Goal: Information Seeking & Learning: Learn about a topic

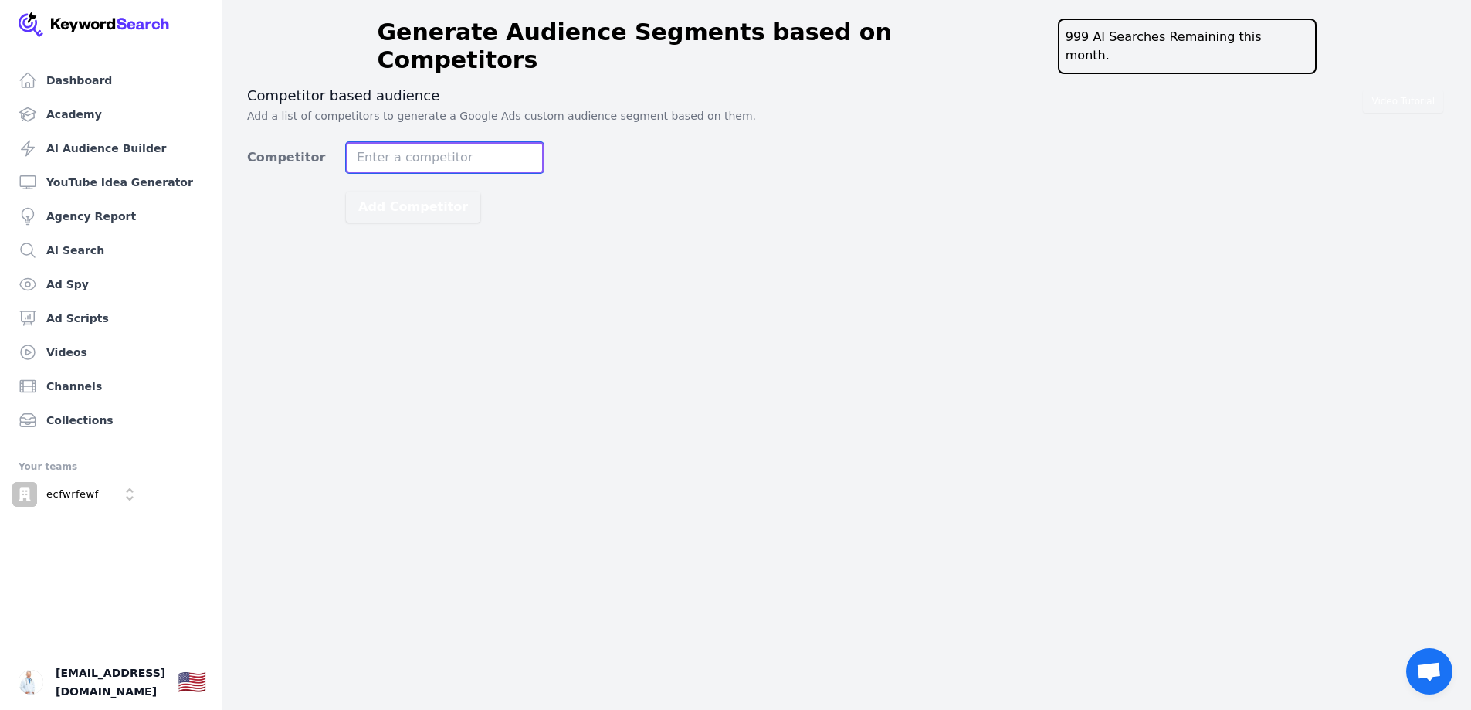
click at [404, 142] on input "Competitor" at bounding box center [445, 157] width 198 height 31
click at [419, 143] on input "Competitor" at bounding box center [445, 157] width 198 height 31
type input "ripple"
click at [429, 192] on button "Add Competitor" at bounding box center [413, 207] width 134 height 31
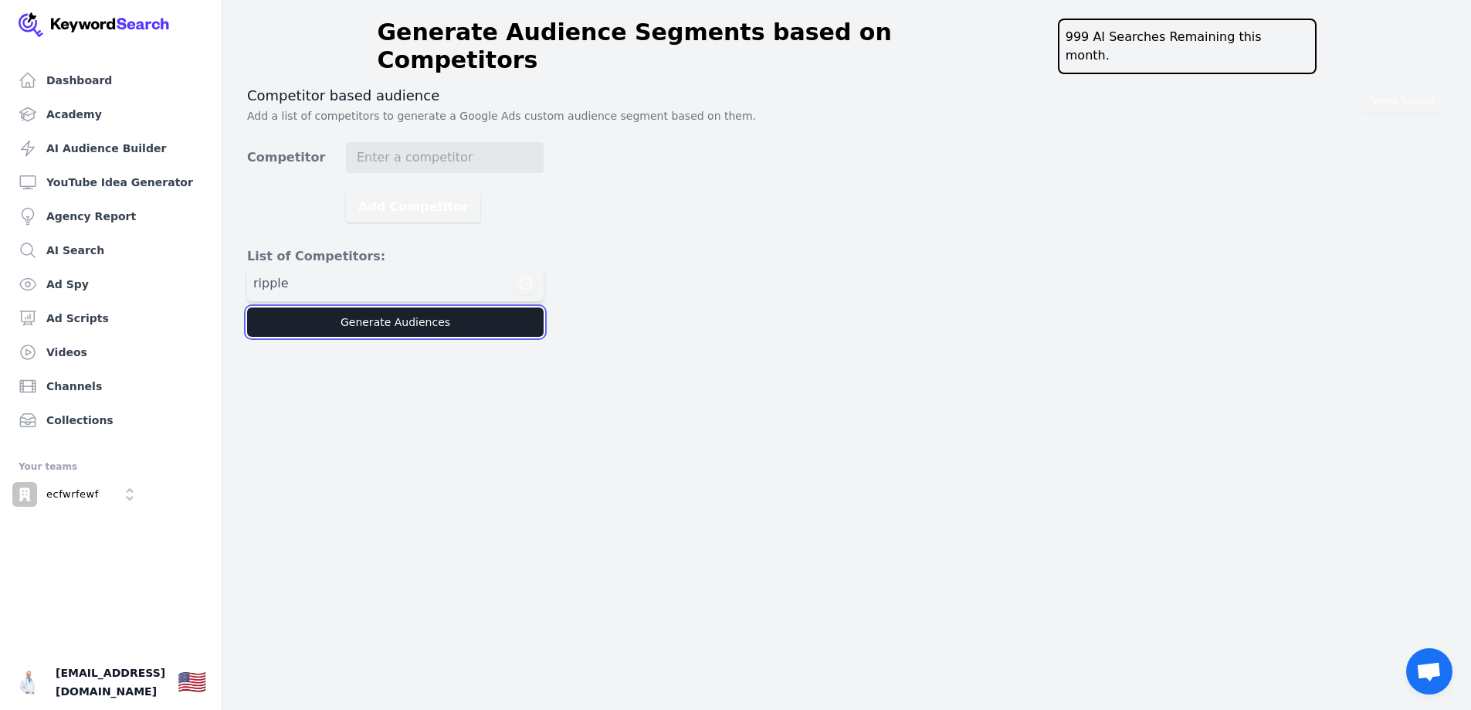
click at [415, 307] on button "Generate Audiences" at bounding box center [395, 321] width 297 height 29
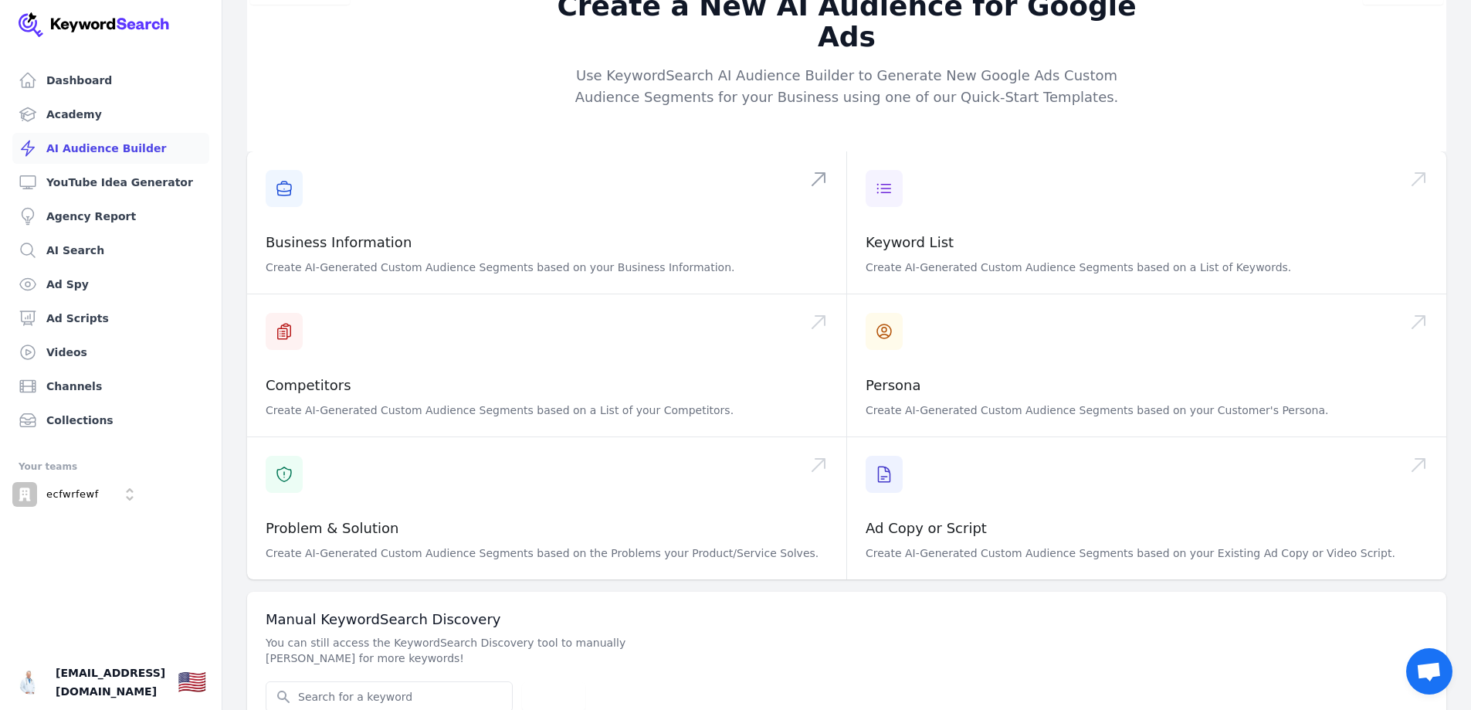
scroll to position [42, 0]
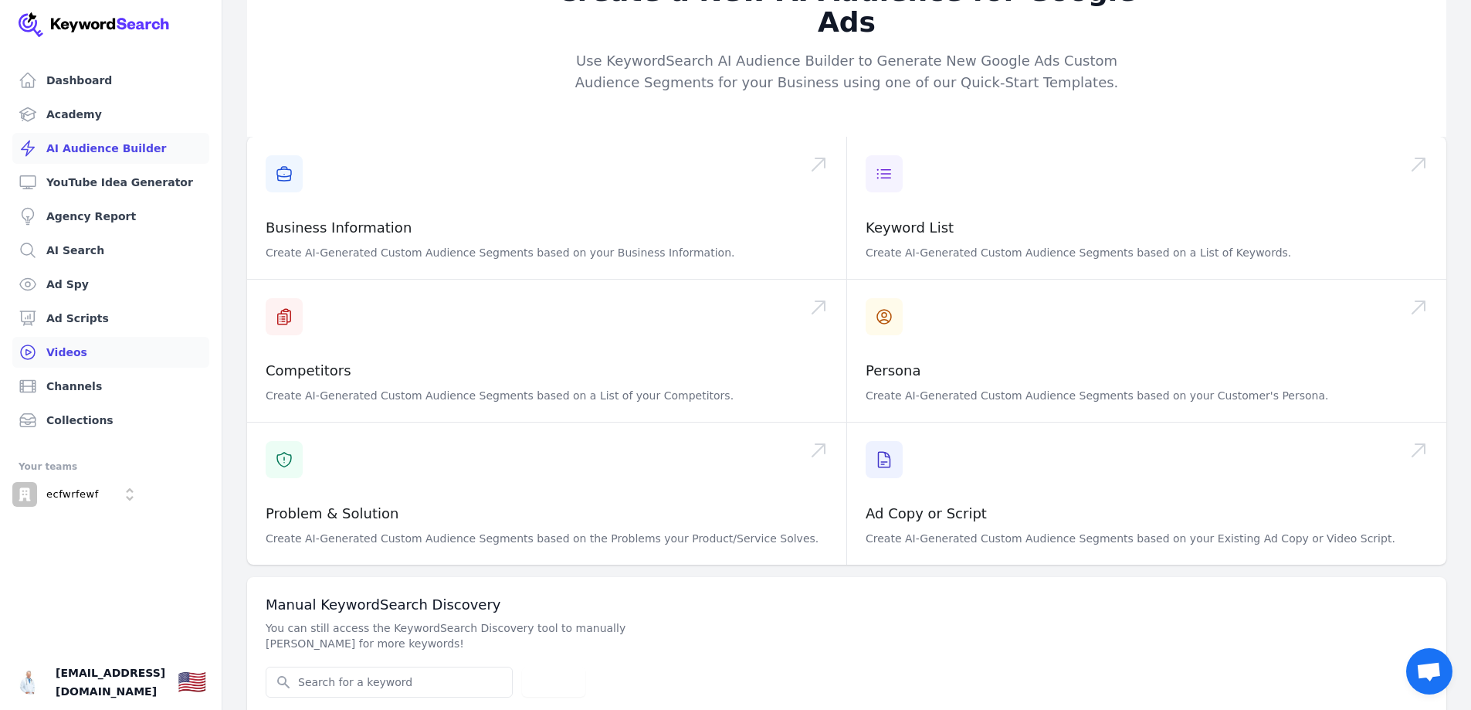
click at [107, 345] on link "Videos" at bounding box center [110, 352] width 197 height 31
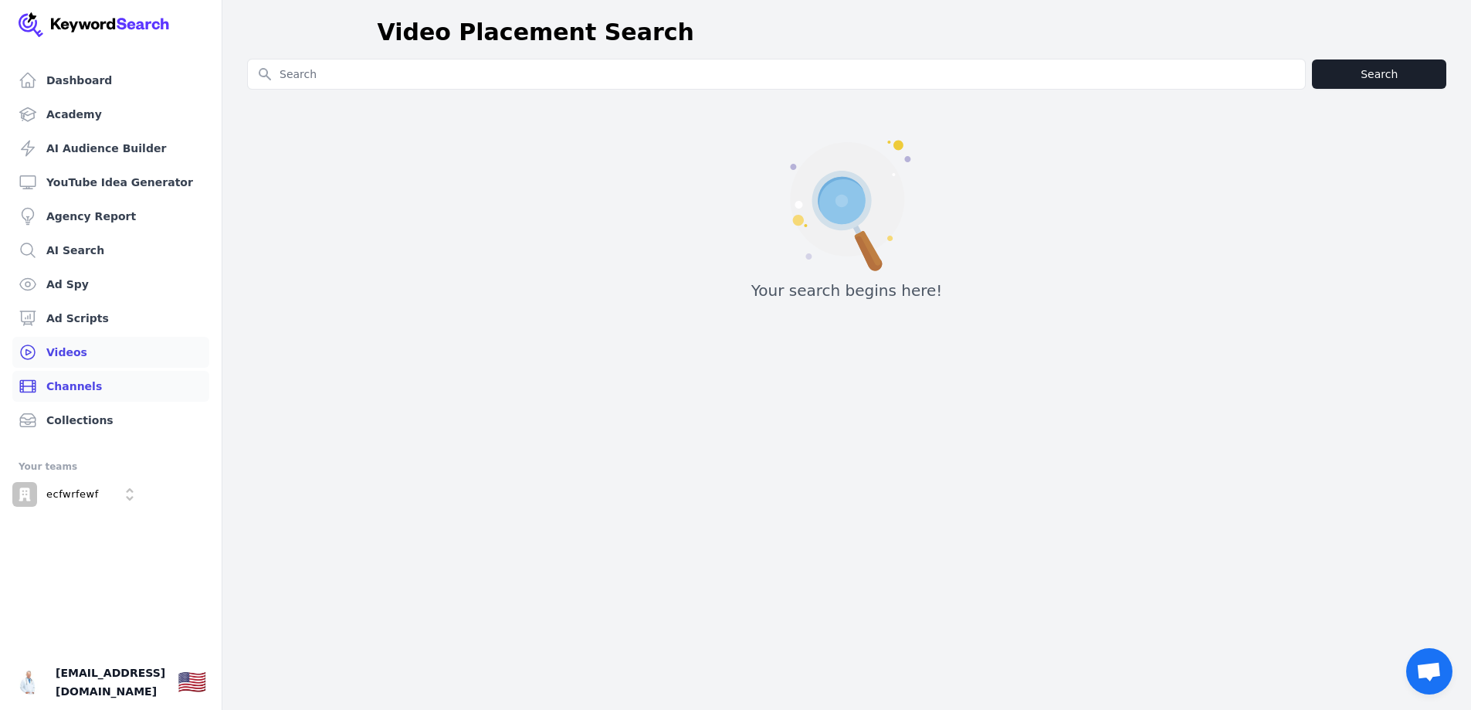
click at [94, 389] on link "Channels" at bounding box center [110, 386] width 197 height 31
click at [111, 415] on link "Collections" at bounding box center [110, 420] width 197 height 31
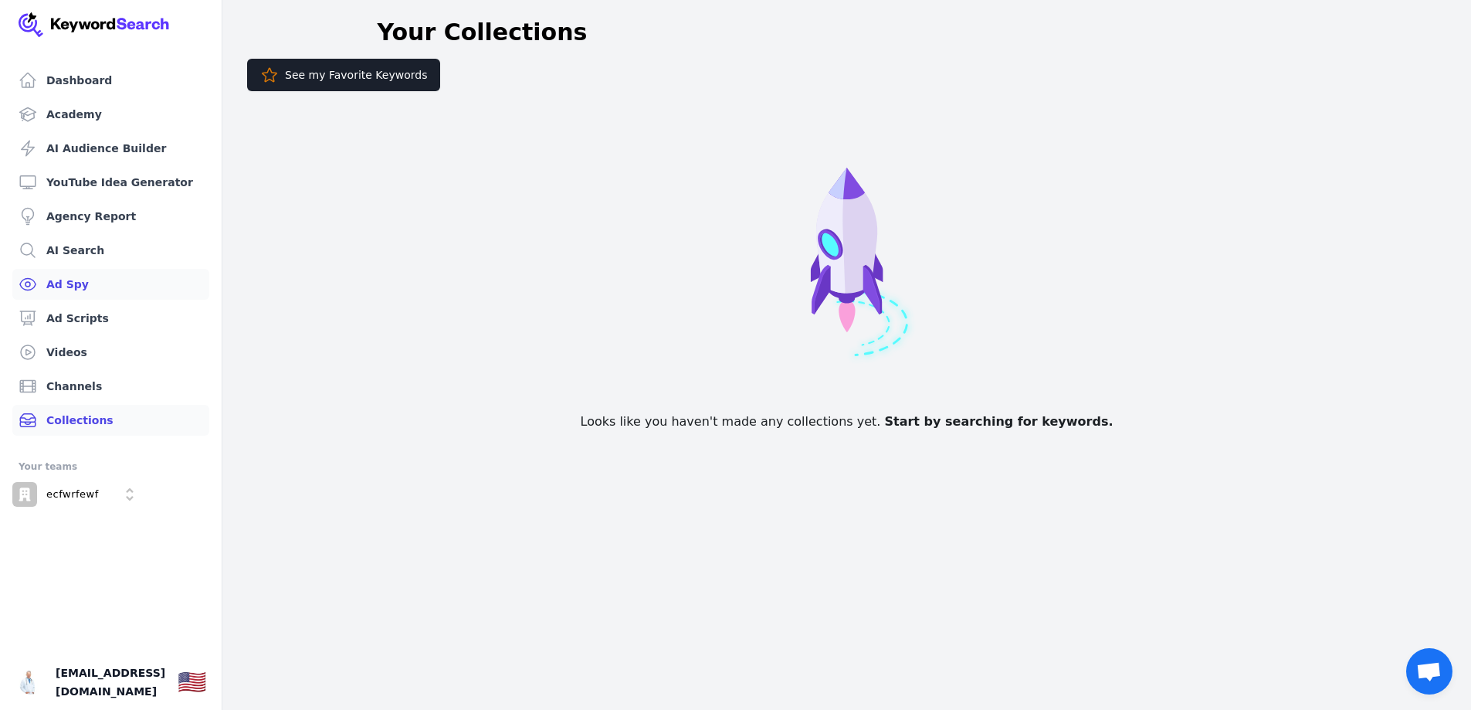
click at [97, 285] on link "Ad Spy" at bounding box center [110, 284] width 197 height 31
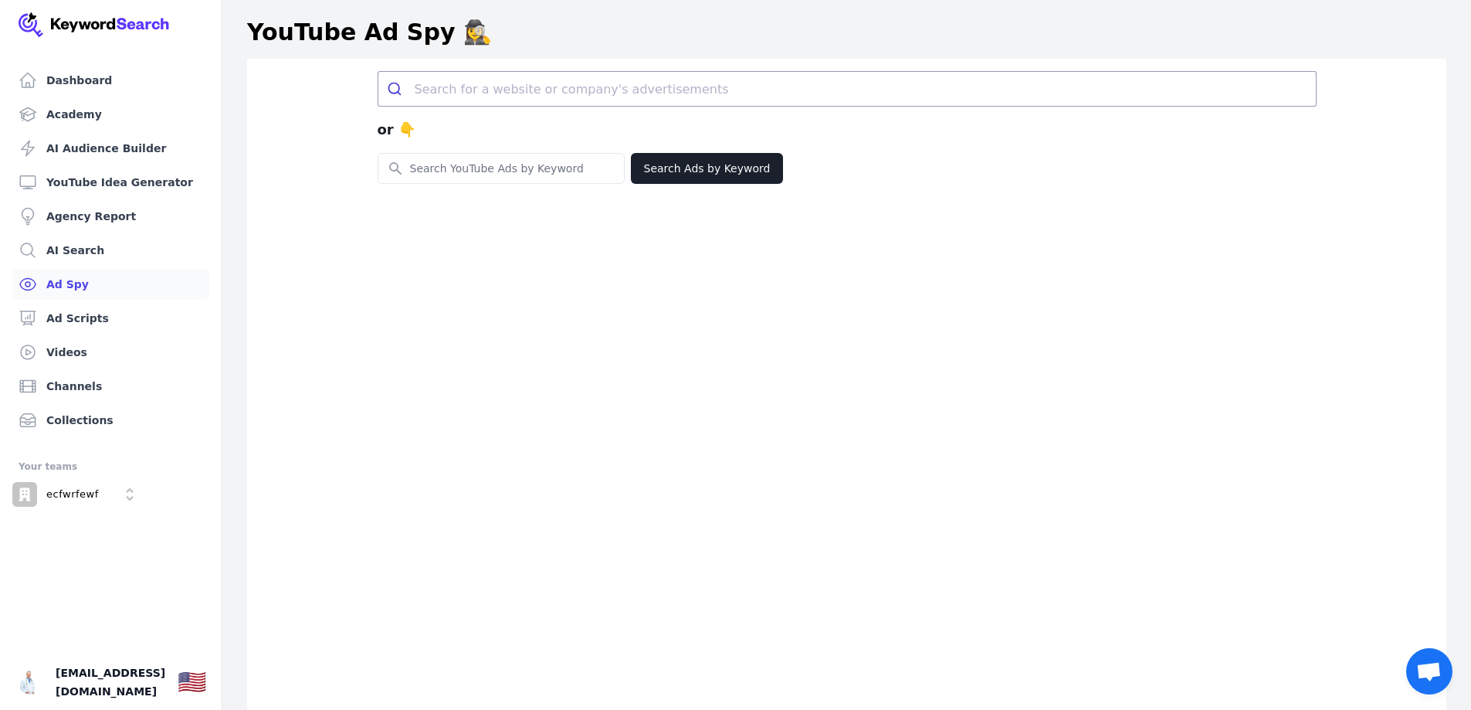
click at [508, 87] on input "search" at bounding box center [865, 89] width 901 height 34
type input "ANGEL CARRASCO GUERRERO"
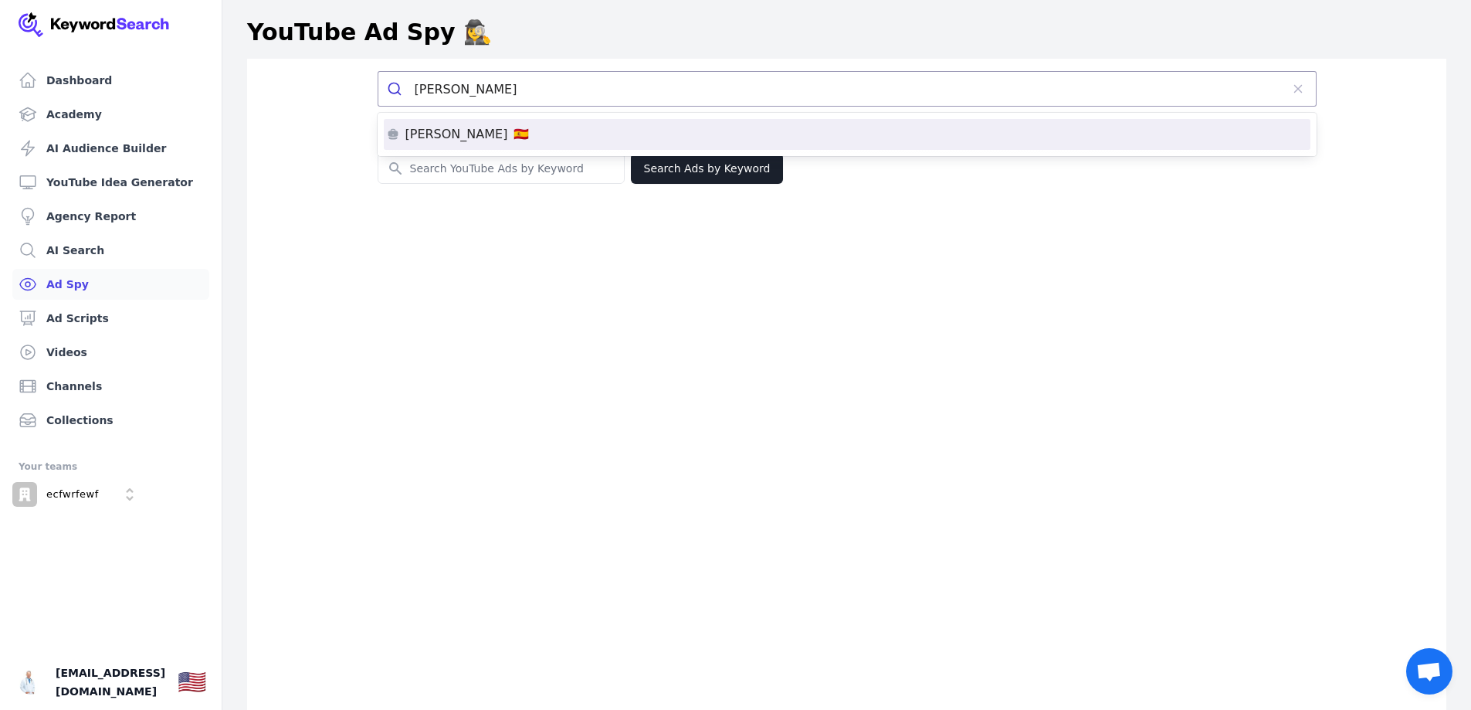
click at [508, 129] on p "ANGEL CARRASCO GUERRERO" at bounding box center [456, 134] width 103 height 12
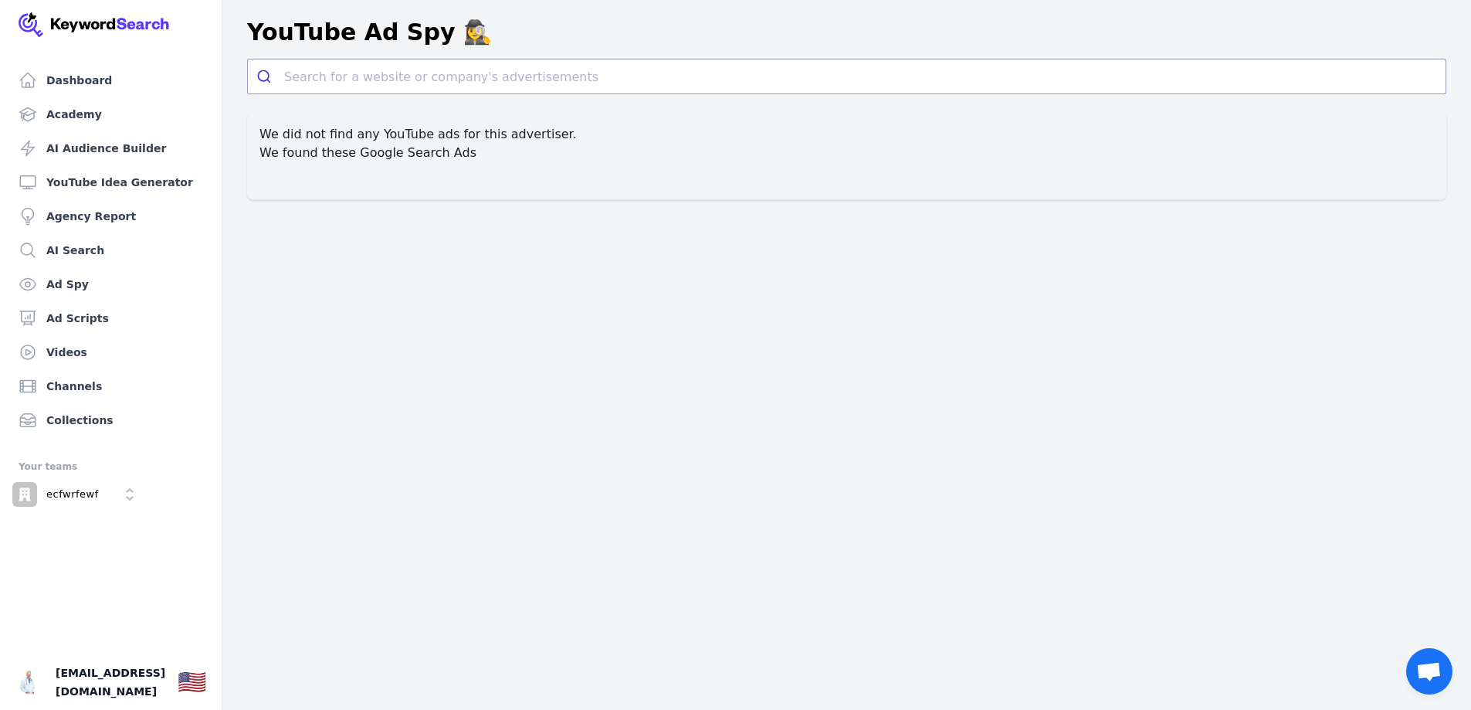
click at [454, 157] on h2 "We found these Google Search Ads" at bounding box center [846, 153] width 1175 height 19
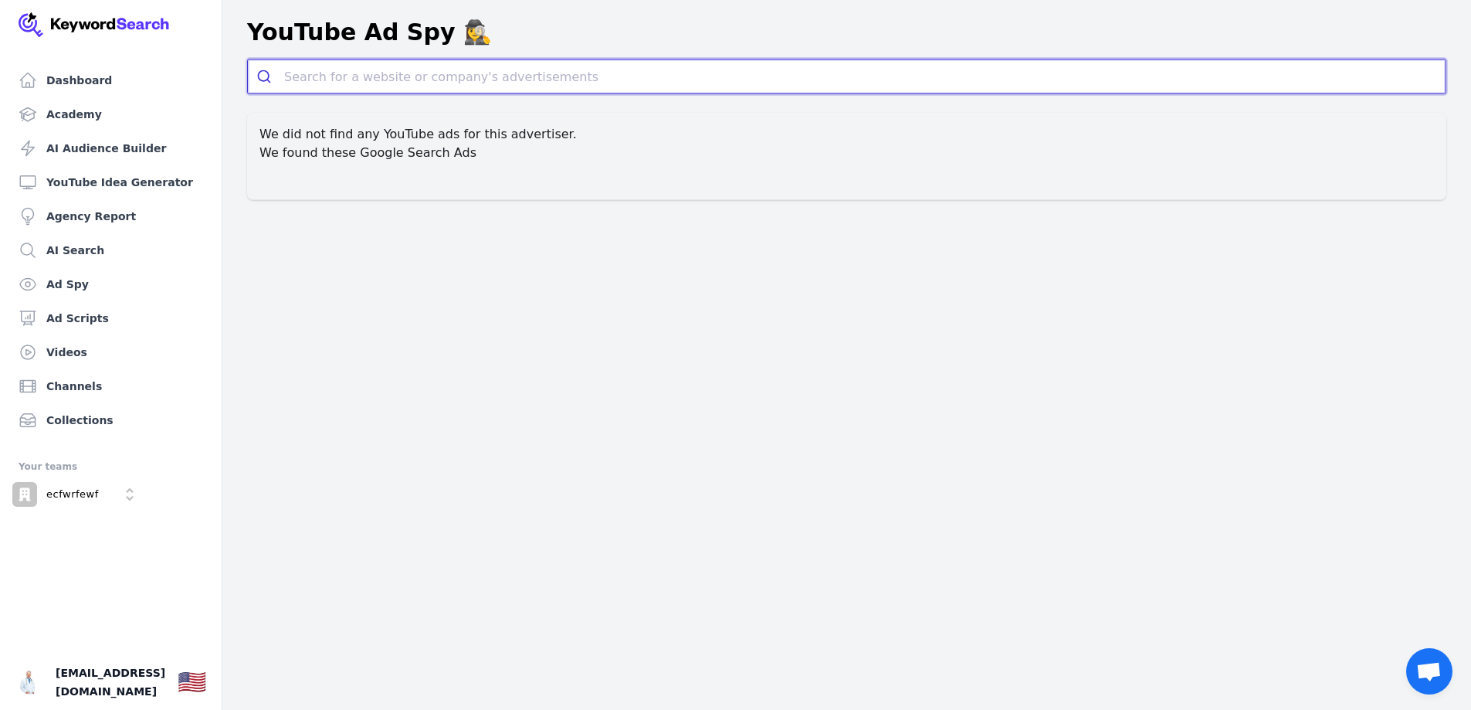
click at [389, 78] on input "search" at bounding box center [865, 76] width 1162 height 34
paste input "ANGEL CARRASCO GUERRERO"
type input "ANGEL CARRASCO GUERRERO"
click at [374, 117] on p "ANGEL CARRASCO GUERRERO" at bounding box center [326, 122] width 103 height 12
click at [345, 70] on input "search" at bounding box center [865, 76] width 1162 height 34
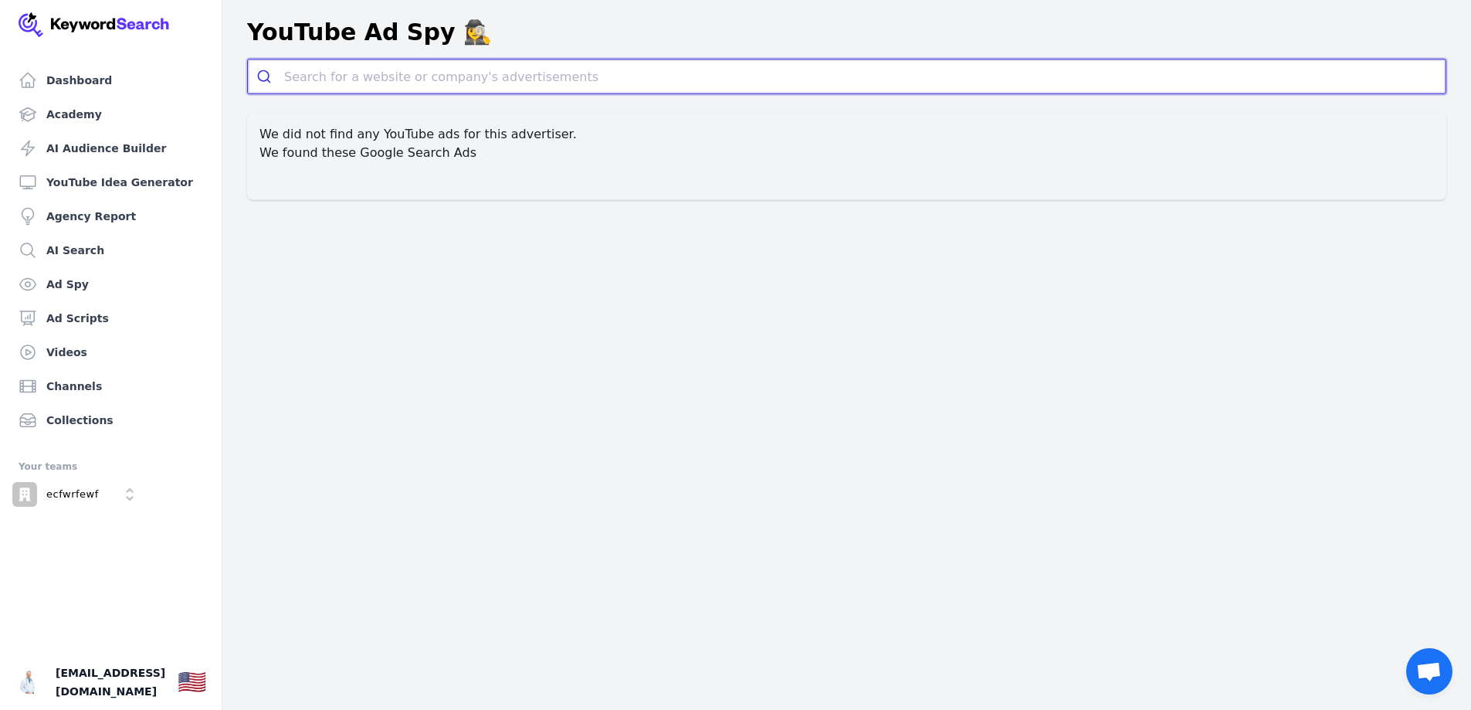
paste input "https://youtu.be/cQBRU7EF-Ag"
type input "https://youtu.be/cQBRU7EF-Ag"
click at [456, 120] on div "youtu.be" at bounding box center [846, 122] width 1181 height 12
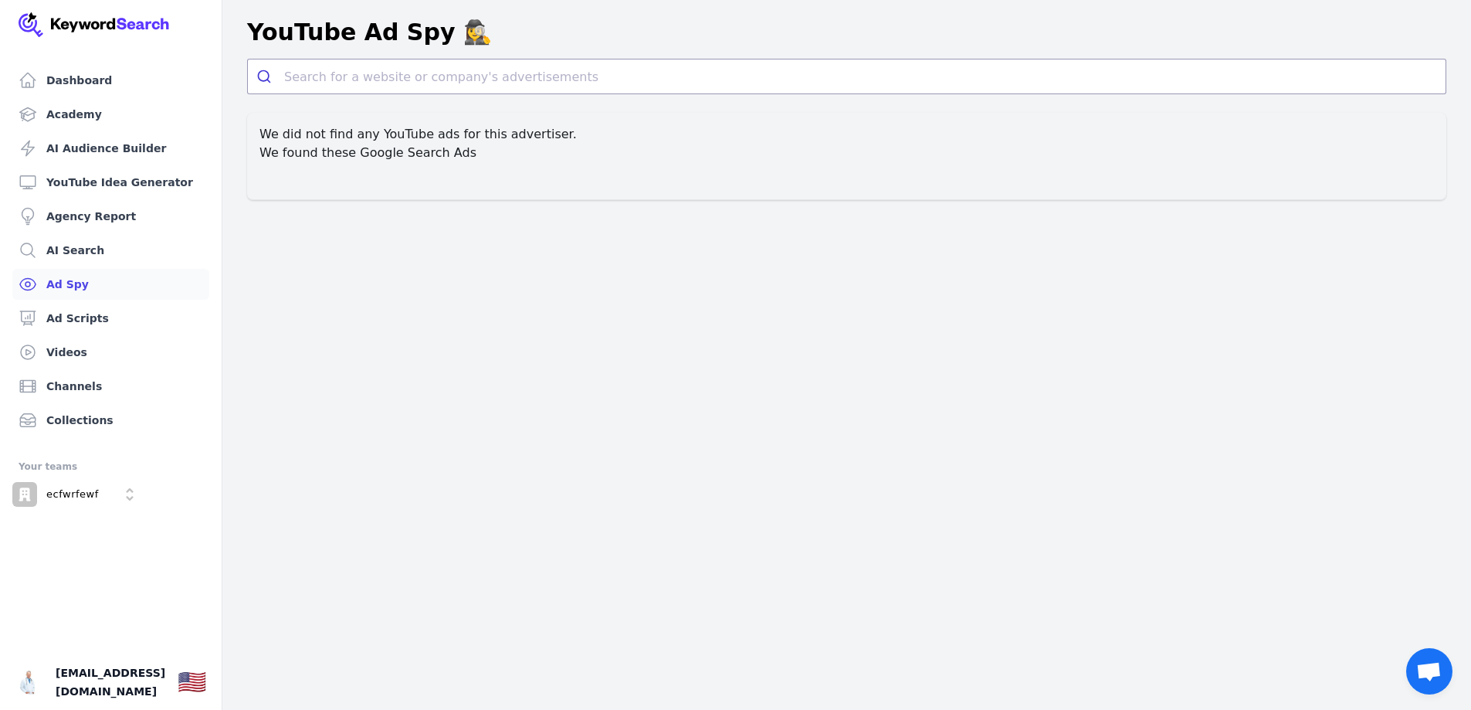
click at [130, 281] on link "Ad Spy" at bounding box center [110, 284] width 197 height 31
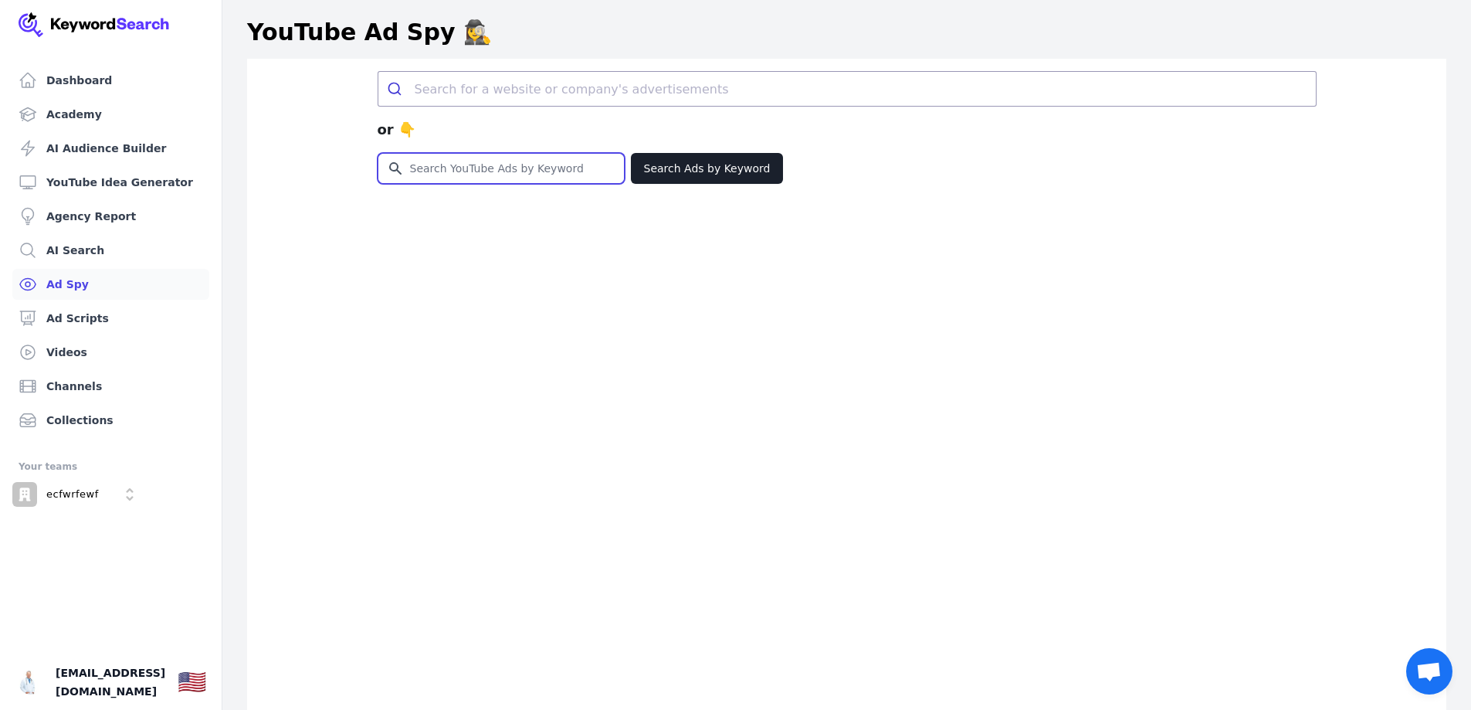
click at [547, 161] on input "Search for YouTube Keywords" at bounding box center [501, 168] width 246 height 29
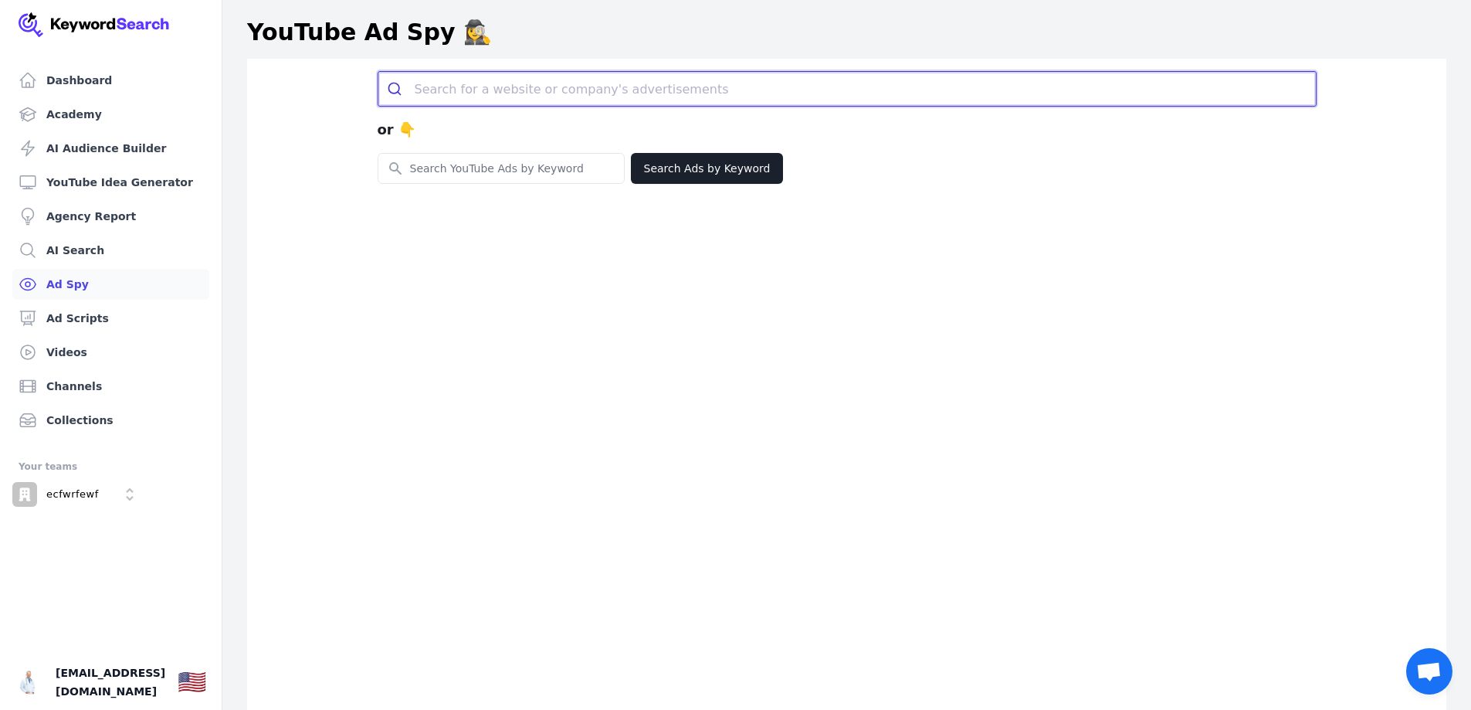
click at [582, 86] on input "search" at bounding box center [865, 89] width 901 height 34
click at [599, 86] on input "search" at bounding box center [865, 89] width 901 height 34
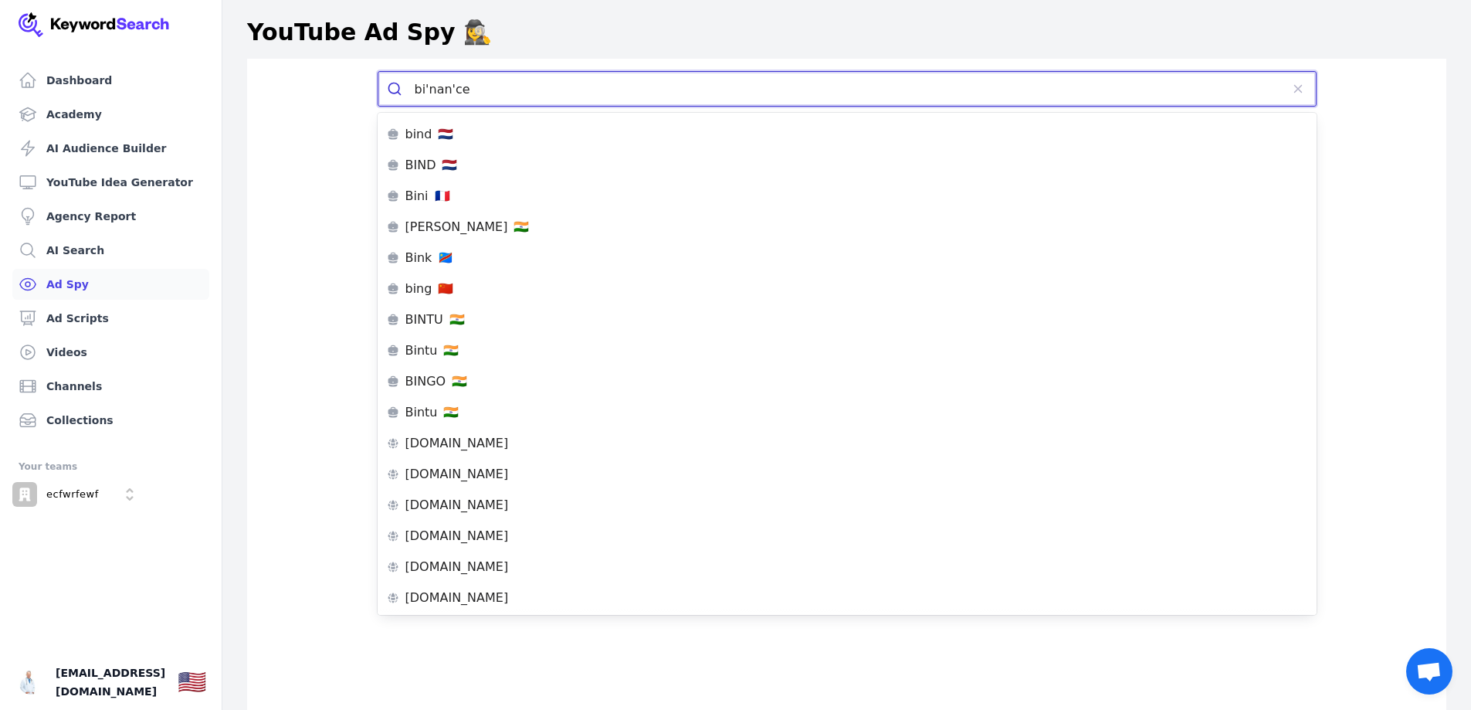
type input "binance"
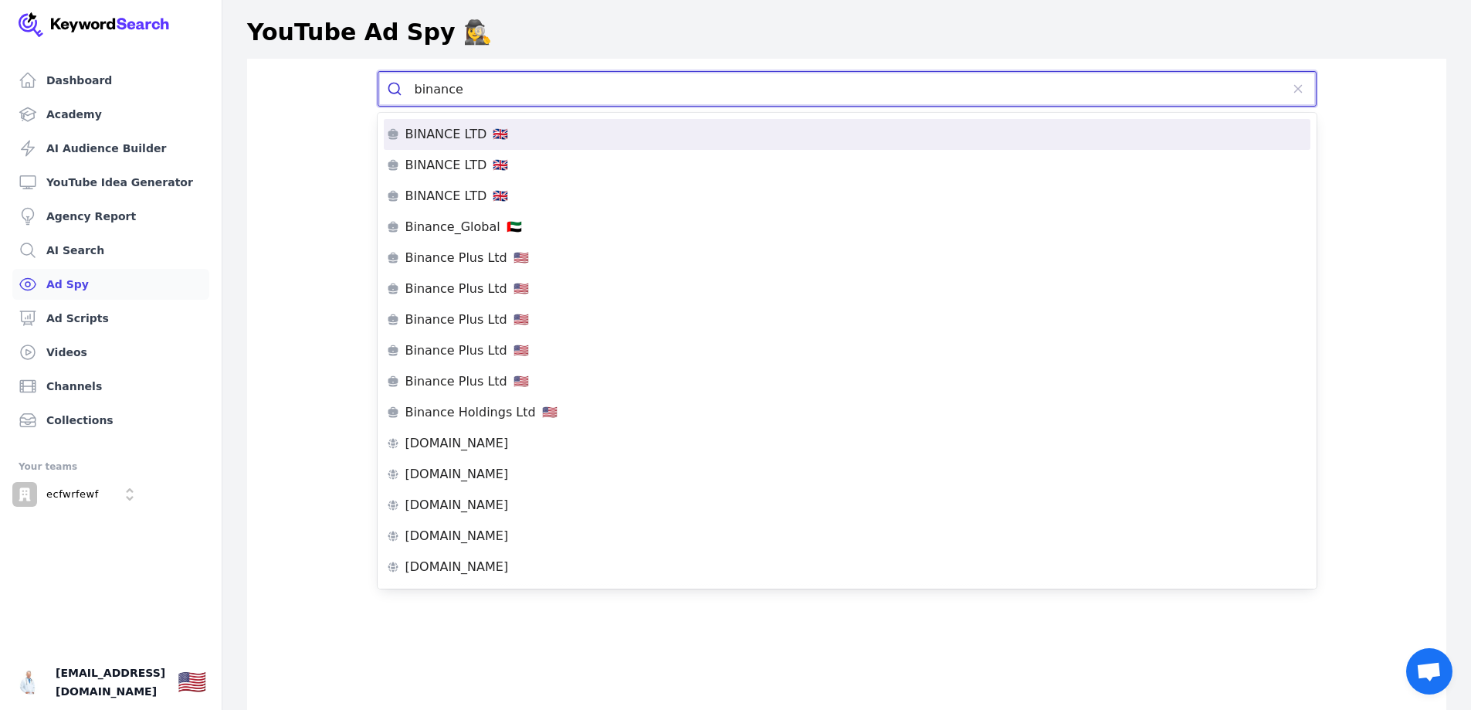
click at [533, 139] on div "BINANCE LTD 🇬🇧" at bounding box center [847, 134] width 921 height 12
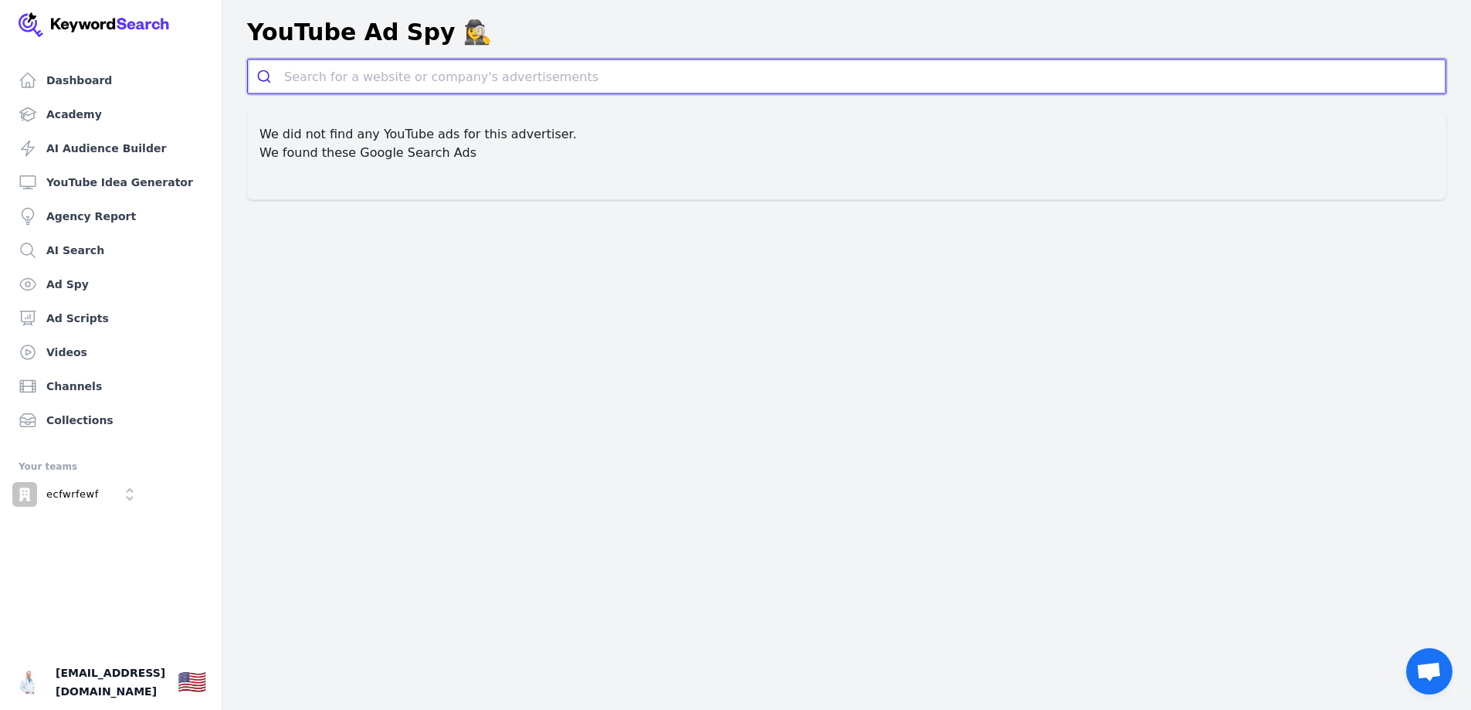
click at [554, 73] on input "search" at bounding box center [865, 76] width 1162 height 34
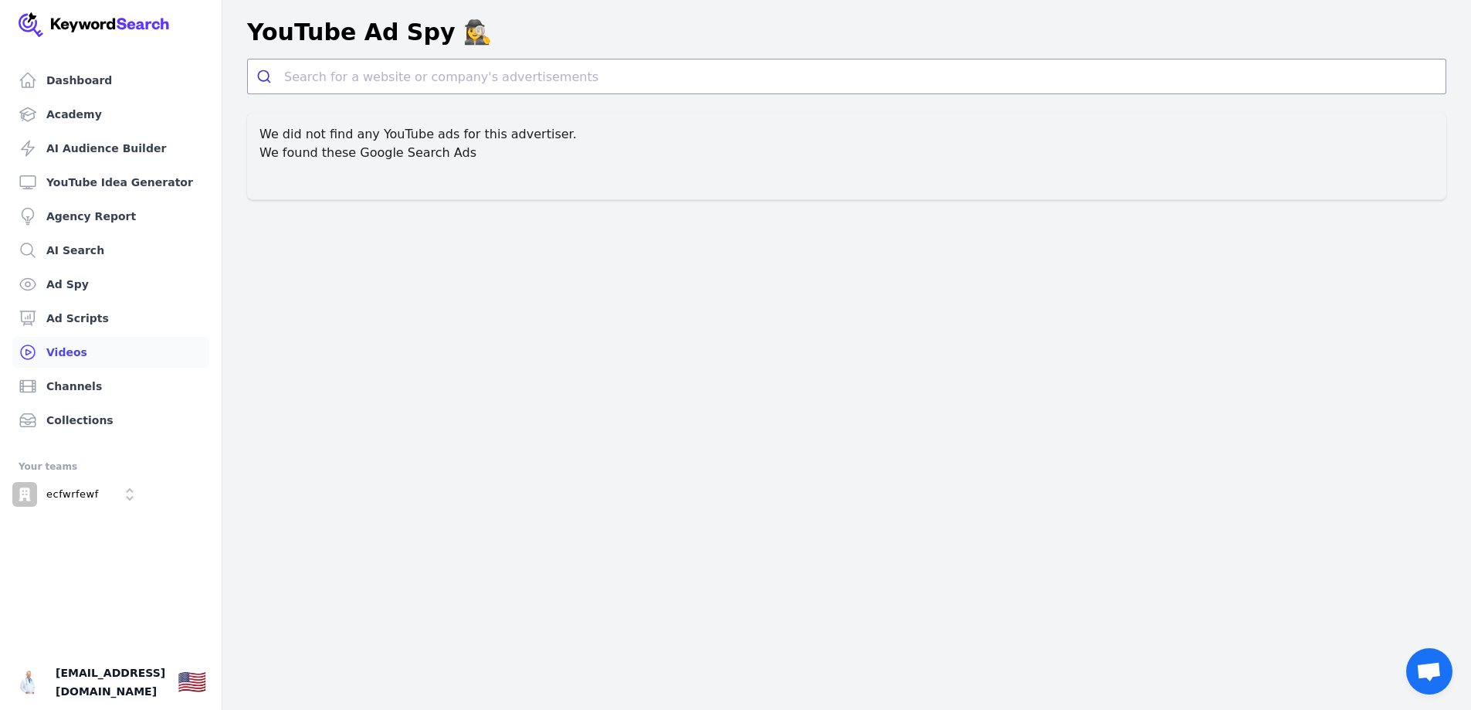
click at [68, 344] on link "Videos" at bounding box center [110, 352] width 197 height 31
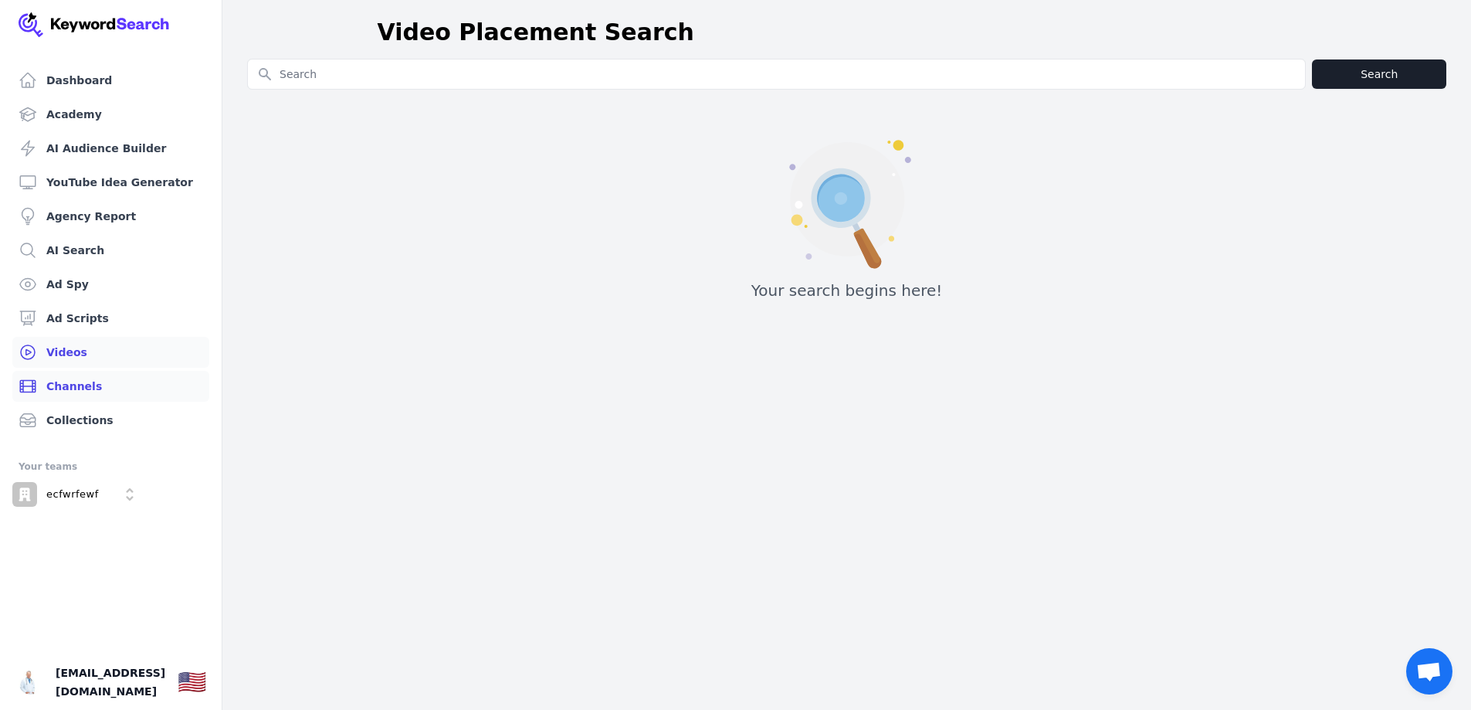
click at [87, 383] on link "Channels" at bounding box center [110, 386] width 197 height 31
click at [127, 361] on link "Videos" at bounding box center [110, 352] width 197 height 31
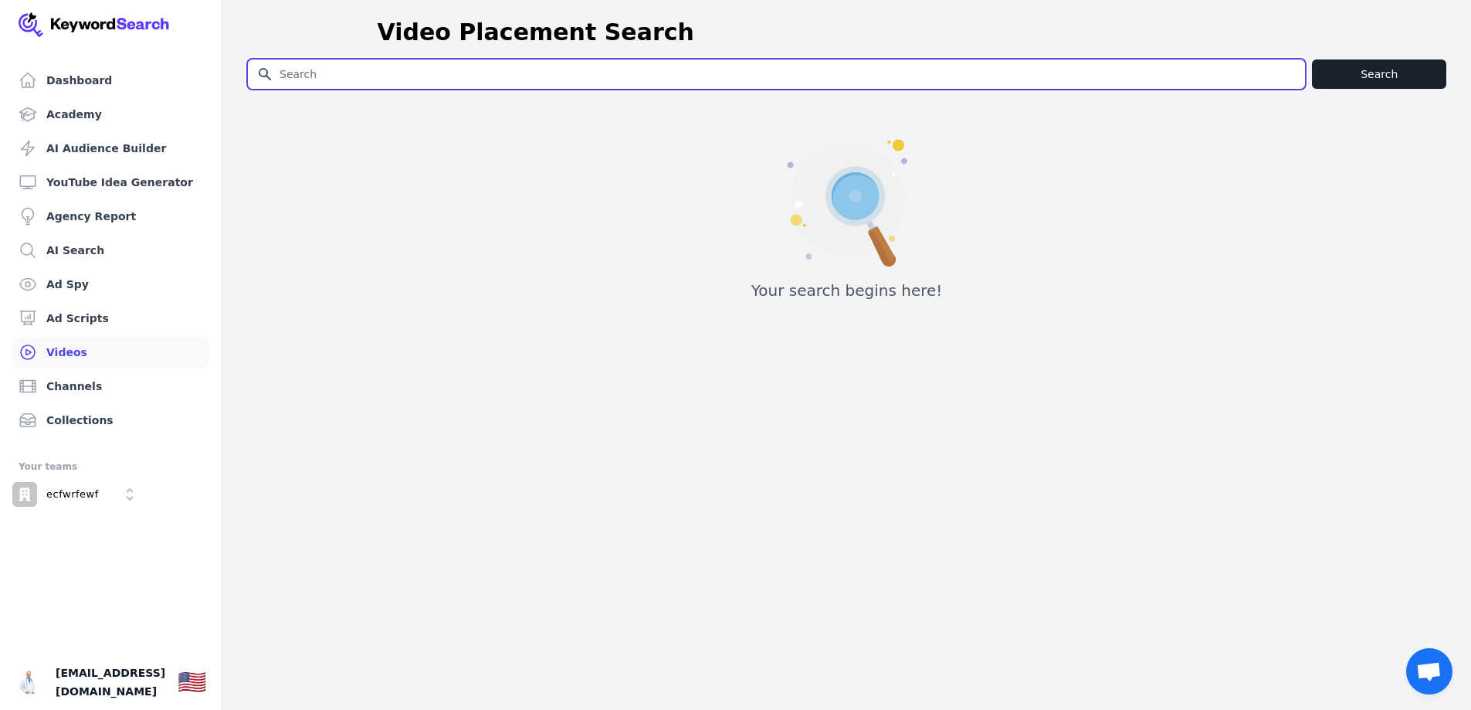
paste input "https://youtu.be/cQBRU7EF-Ag"
type input "https://youtu.be/cQBRU7EF-Ag"
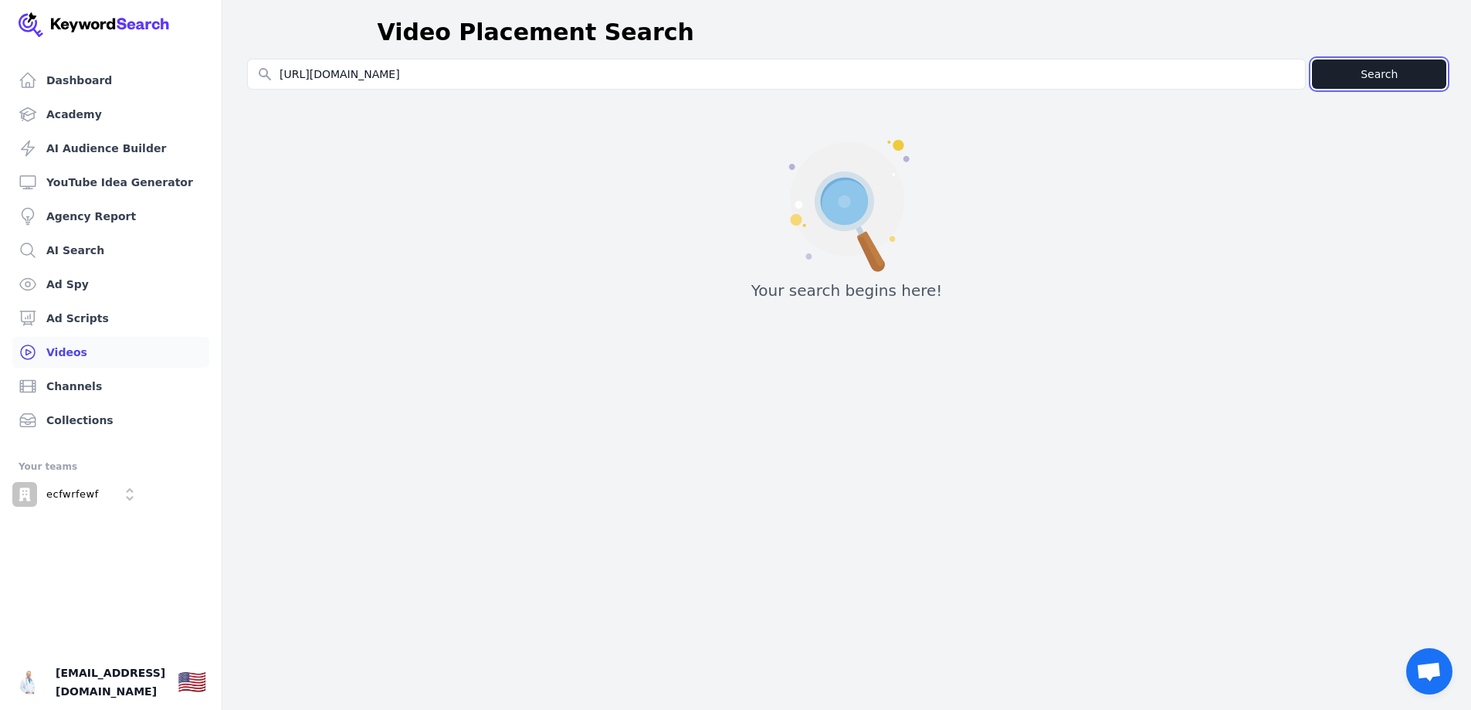
click at [1379, 79] on button "Search" at bounding box center [1379, 73] width 134 height 29
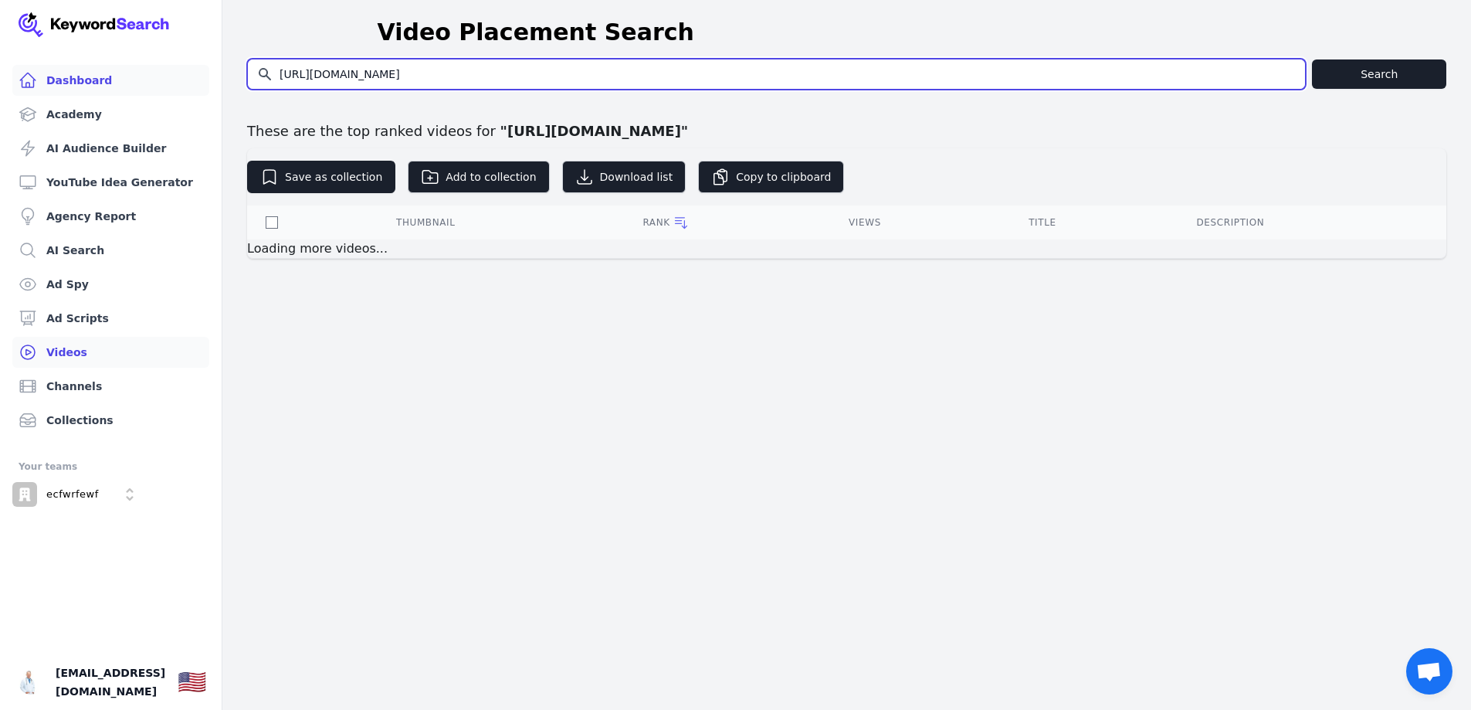
drag, startPoint x: 485, startPoint y: 71, endPoint x: 199, endPoint y: 81, distance: 285.9
click at [199, 81] on div "Dashboard Academy AI Audience Builder YouTube Idea Generator Agency Report AI S…" at bounding box center [735, 132] width 1471 height 265
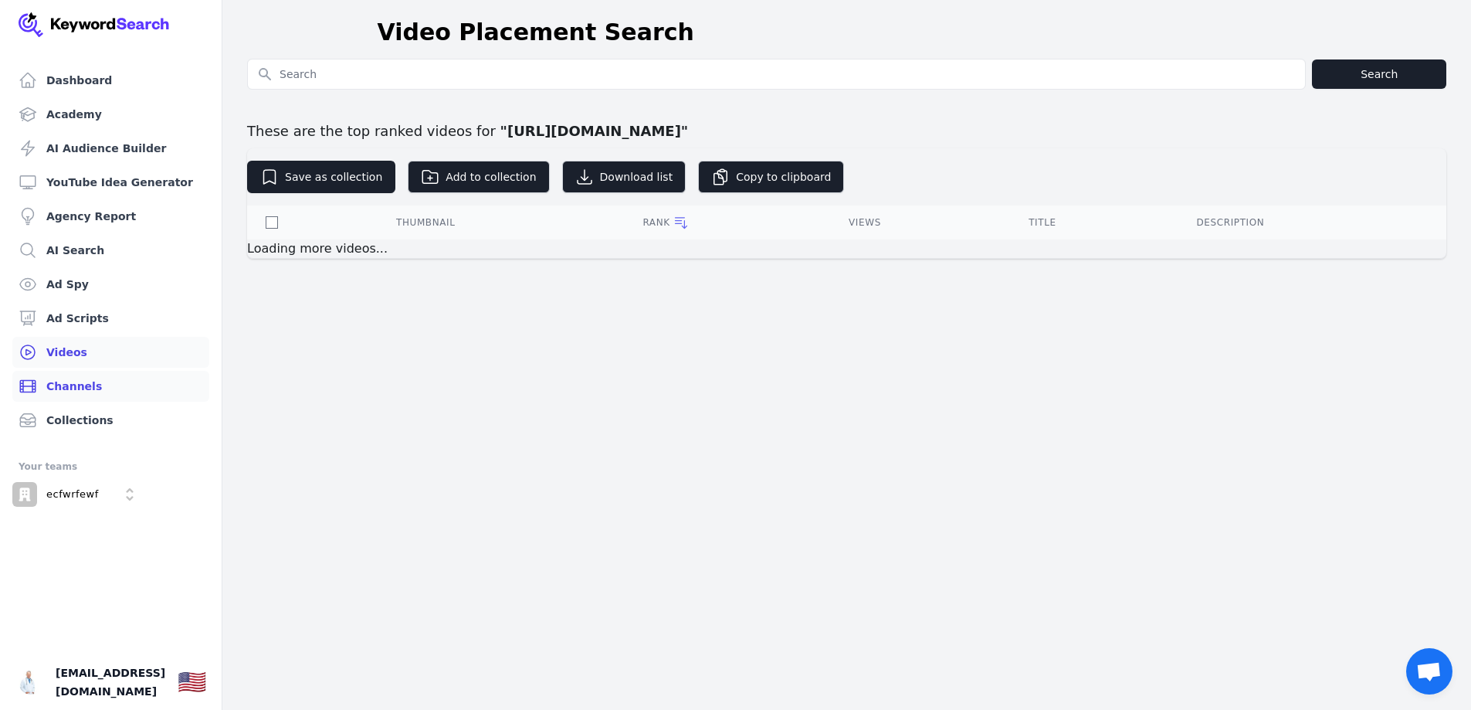
click at [124, 381] on link "Channels" at bounding box center [110, 386] width 197 height 31
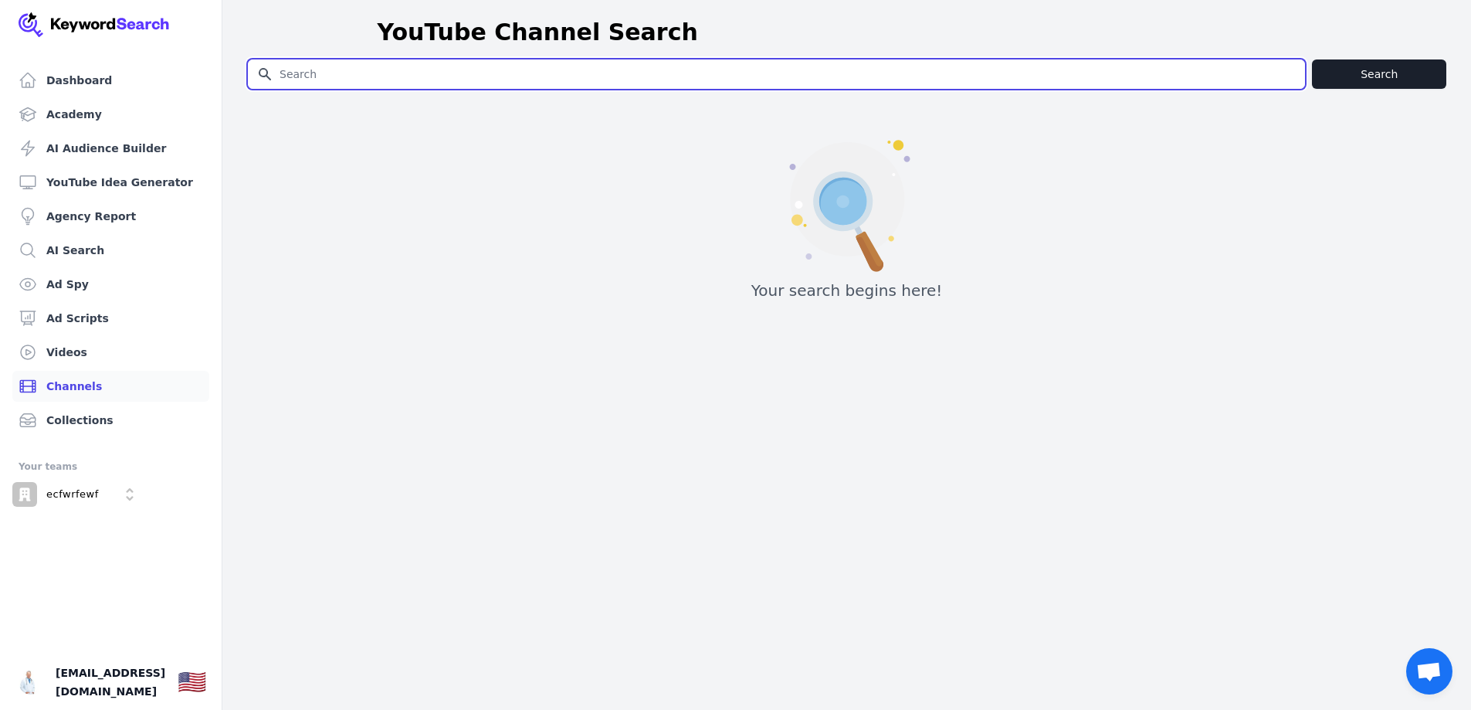
paste input "https://www.youtube.com/@Solana-US1358"
type input "https://www.youtube.com/@Solana-US1358"
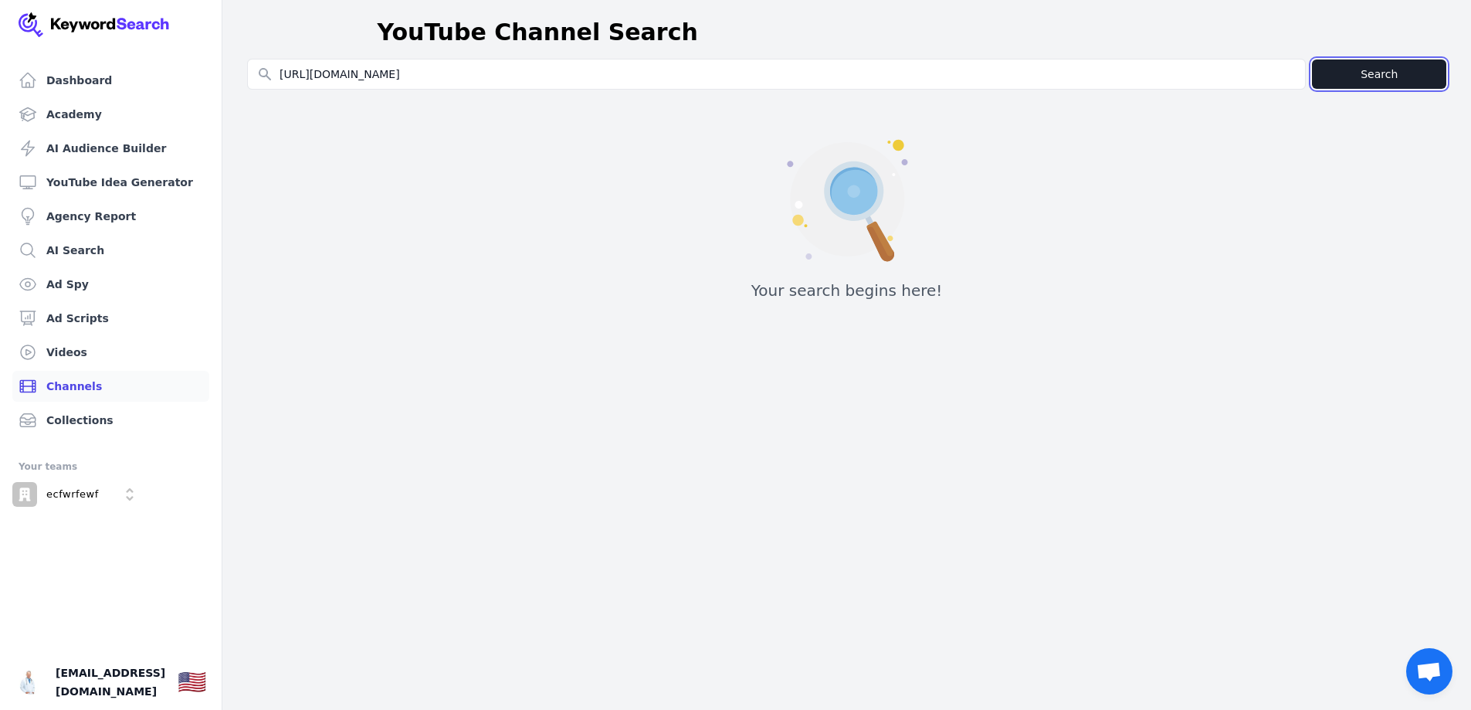
click at [1352, 66] on button "Search" at bounding box center [1379, 73] width 134 height 29
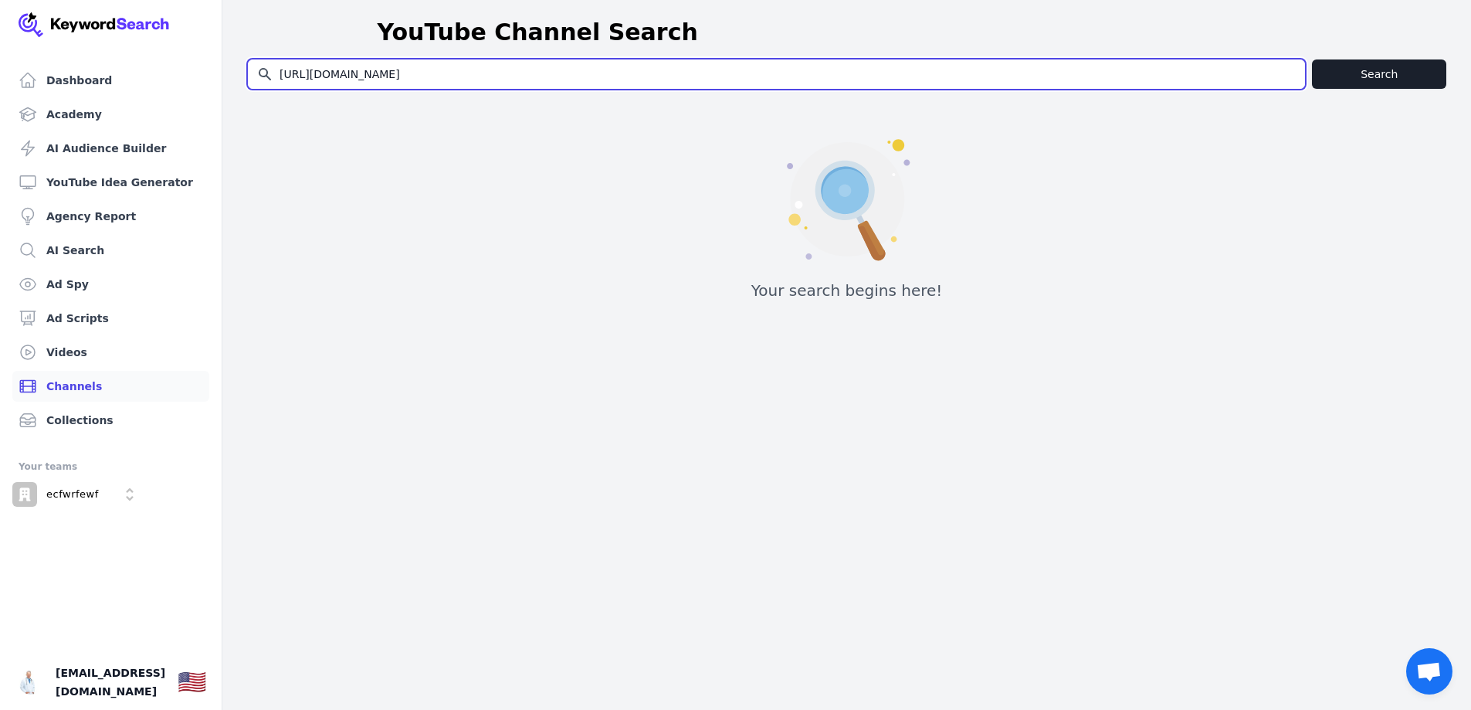
click at [517, 66] on input "https://www.youtube.com/@Solana-US1358" at bounding box center [776, 73] width 1057 height 29
